Goal: Information Seeking & Learning: Learn about a topic

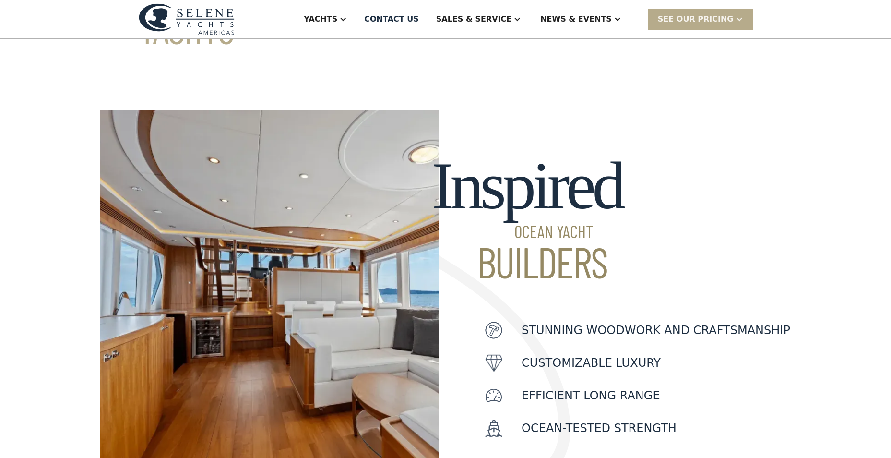
scroll to position [248, 0]
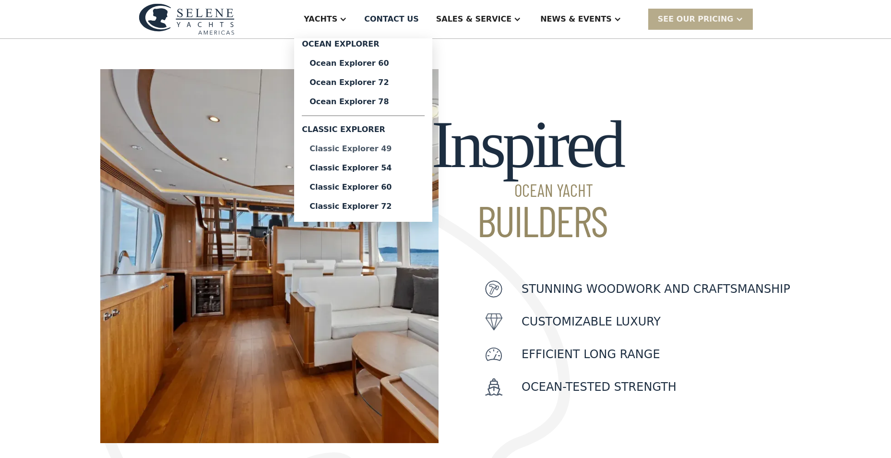
click at [393, 149] on div "Classic Explorer 49" at bounding box center [362, 149] width 107 height 8
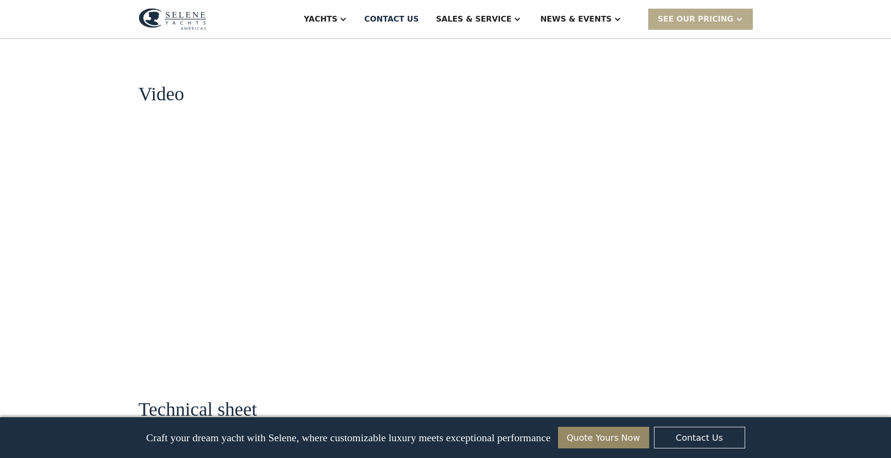
scroll to position [931, 0]
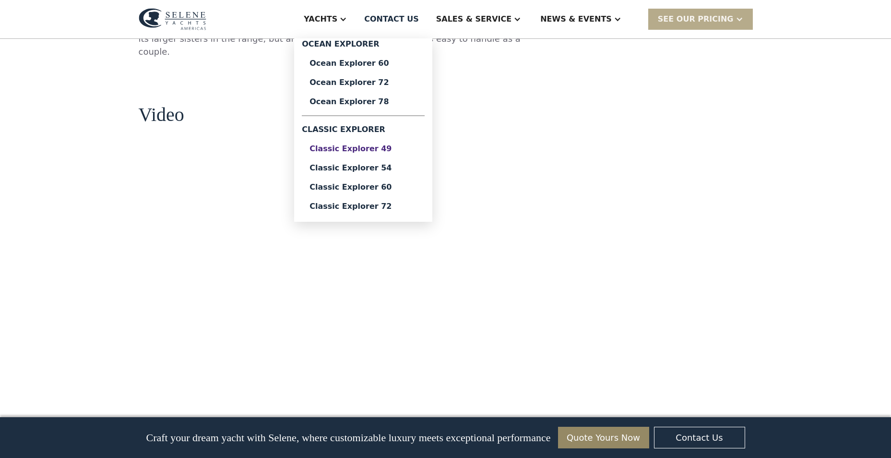
click at [398, 146] on div "Classic Explorer 49" at bounding box center [362, 149] width 107 height 8
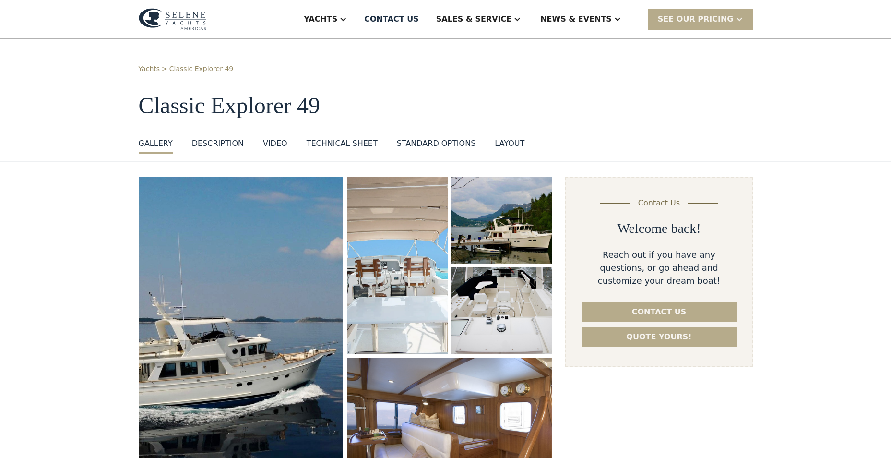
click at [206, 141] on div "DESCRIPTION" at bounding box center [218, 144] width 52 height 12
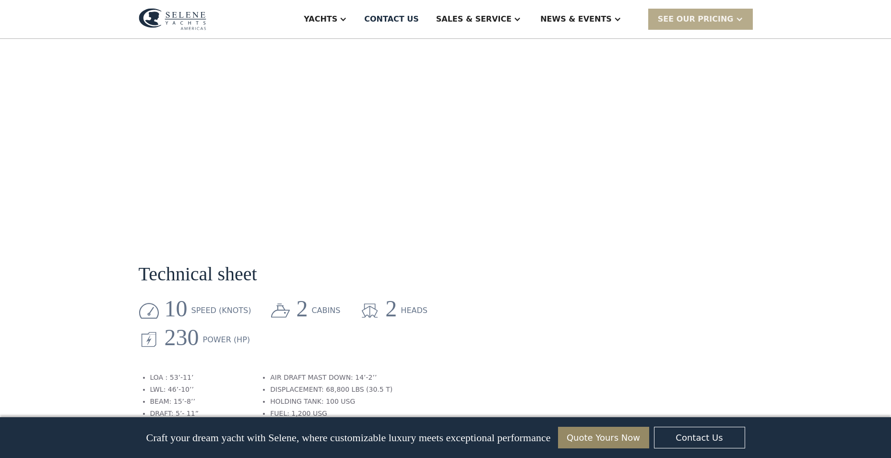
scroll to position [1098, 0]
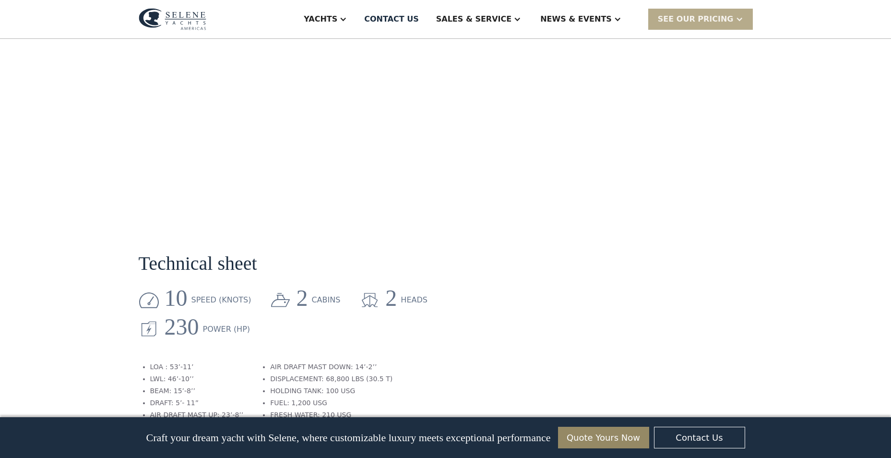
drag, startPoint x: 890, startPoint y: 169, endPoint x: 903, endPoint y: 136, distance: 34.9
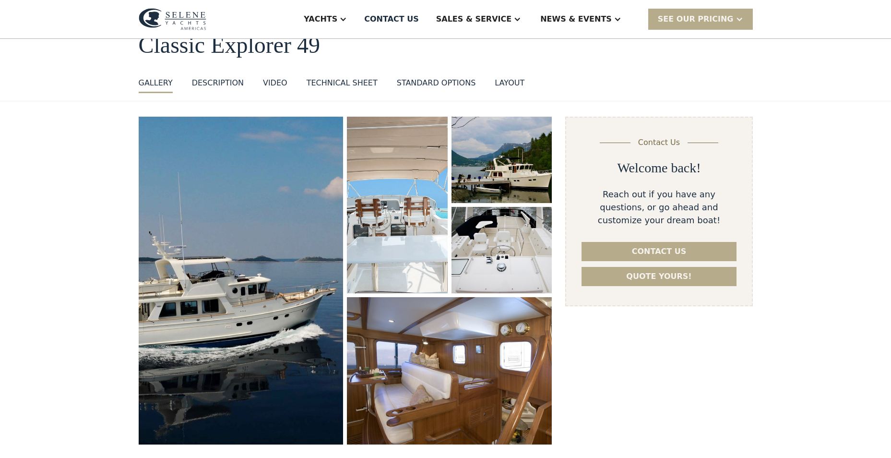
scroll to position [0, 0]
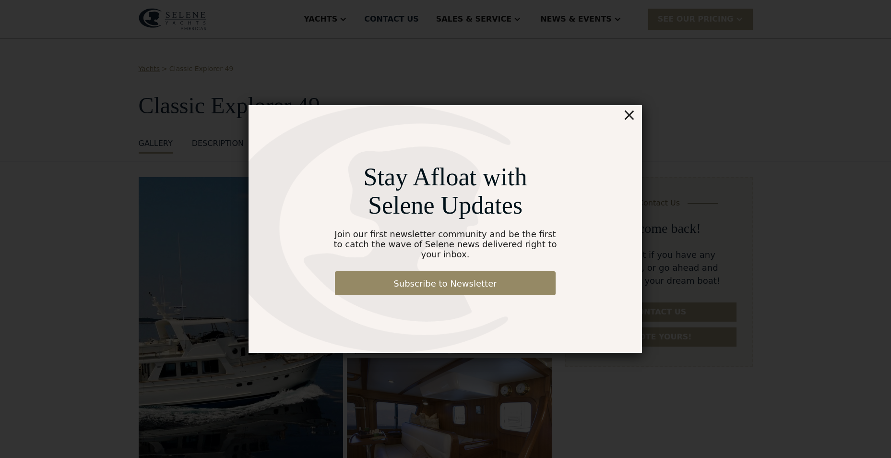
click at [635, 119] on div "×" at bounding box center [629, 114] width 14 height 19
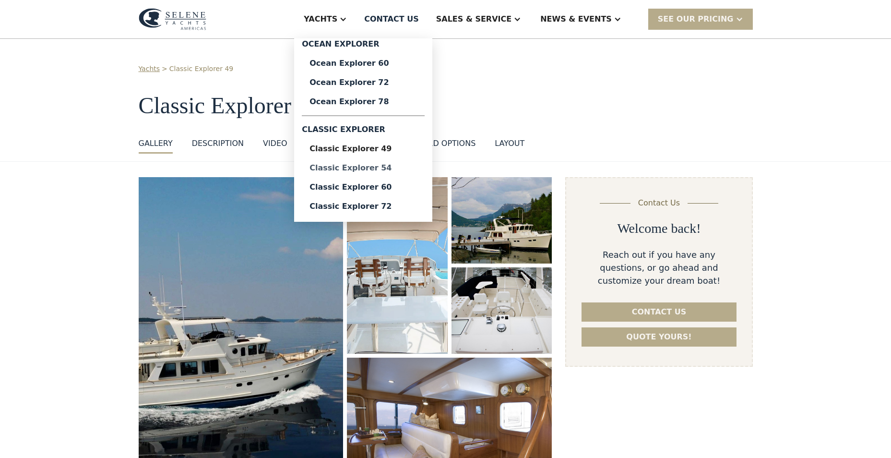
click at [392, 166] on div "Classic Explorer 54" at bounding box center [362, 168] width 107 height 8
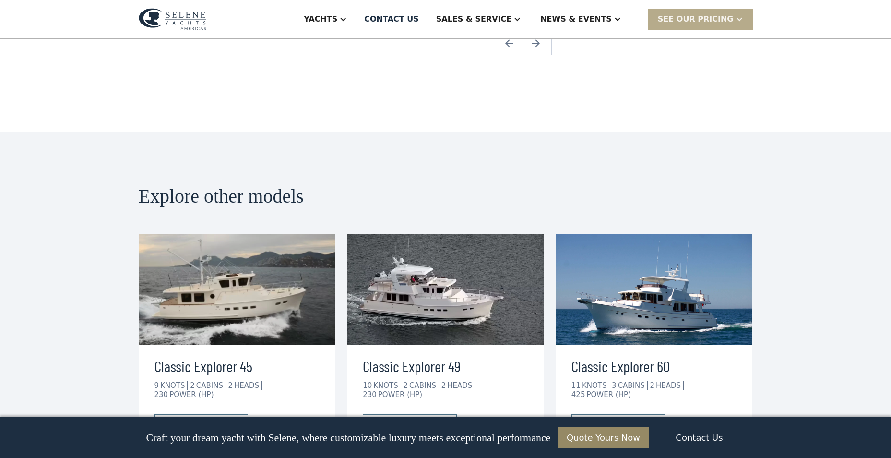
scroll to position [1977, 0]
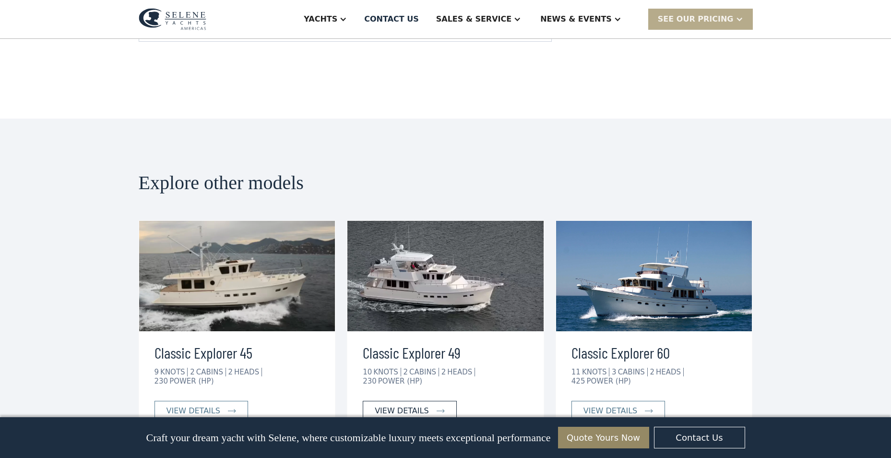
click at [406, 405] on div "view details" at bounding box center [402, 411] width 54 height 12
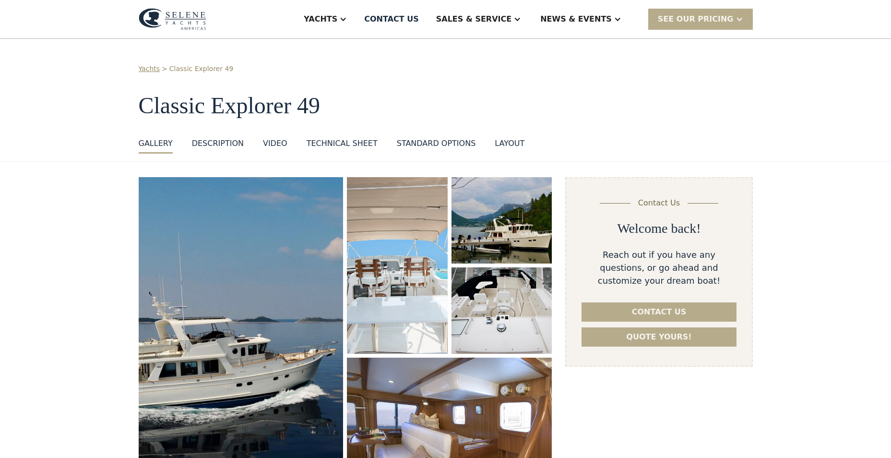
click at [267, 143] on div "VIDEO" at bounding box center [275, 144] width 24 height 12
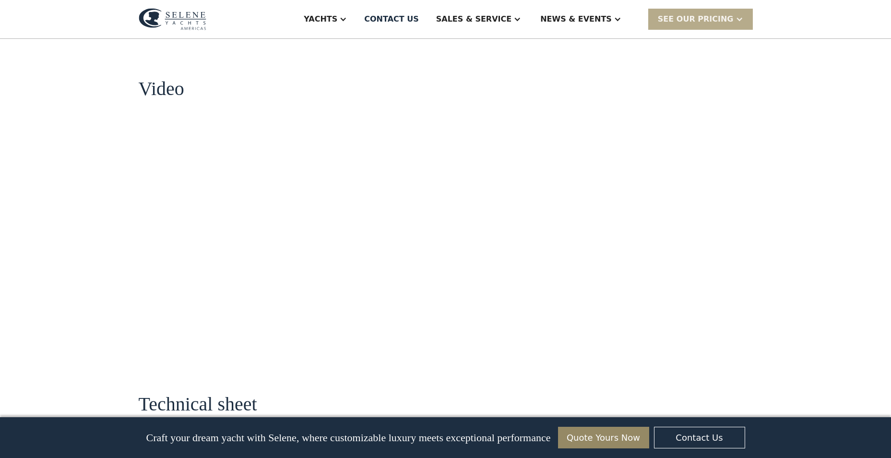
scroll to position [958, 0]
